Goal: Task Accomplishment & Management: Complete application form

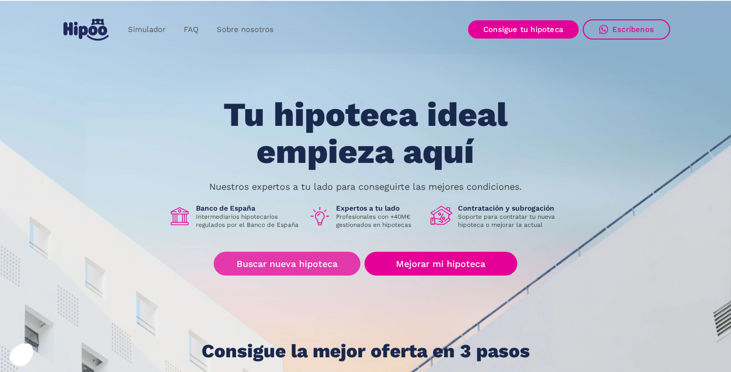
click at [277, 262] on link "Buscar nueva hipoteca" at bounding box center [287, 264] width 147 height 24
